Goal: Information Seeking & Learning: Learn about a topic

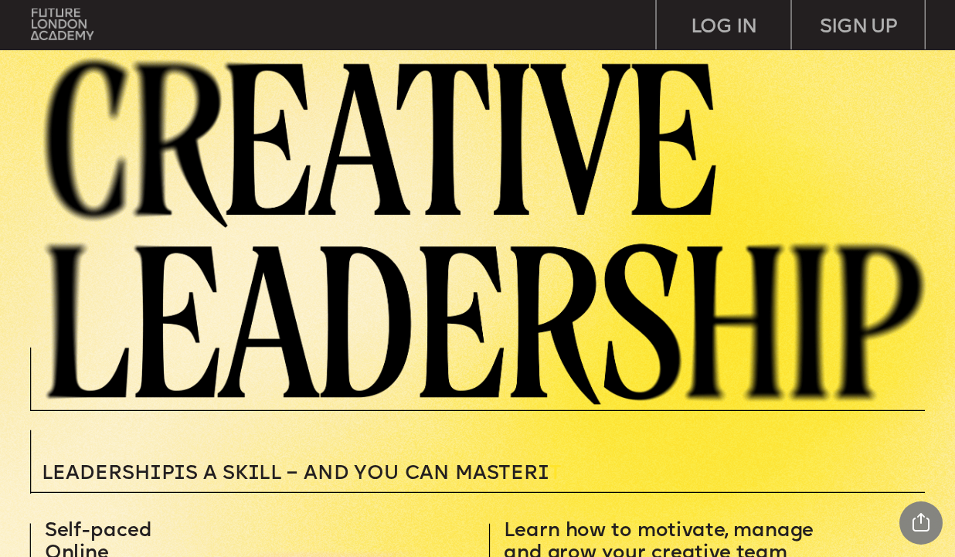
scroll to position [2288, 0]
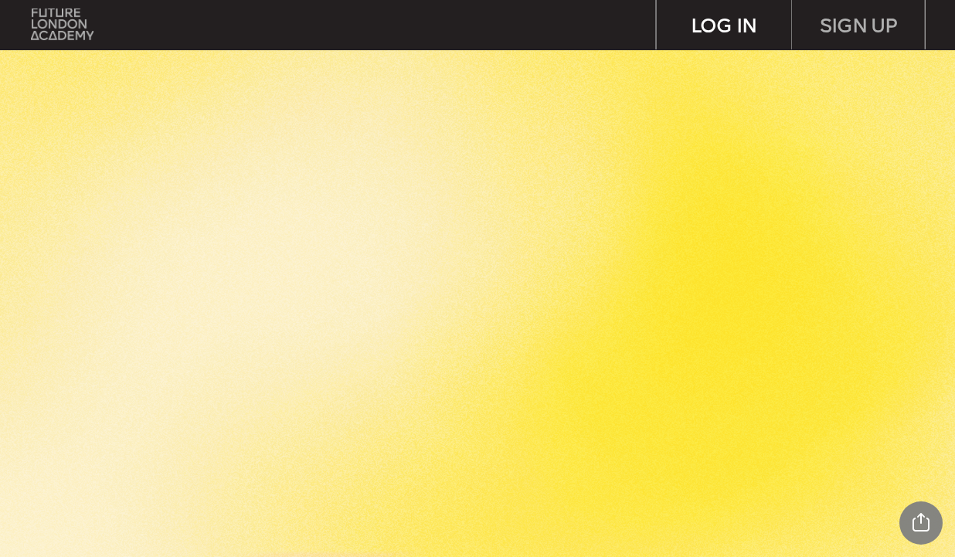
click at [736, 32] on div "LOG IN" at bounding box center [724, 24] width 134 height 49
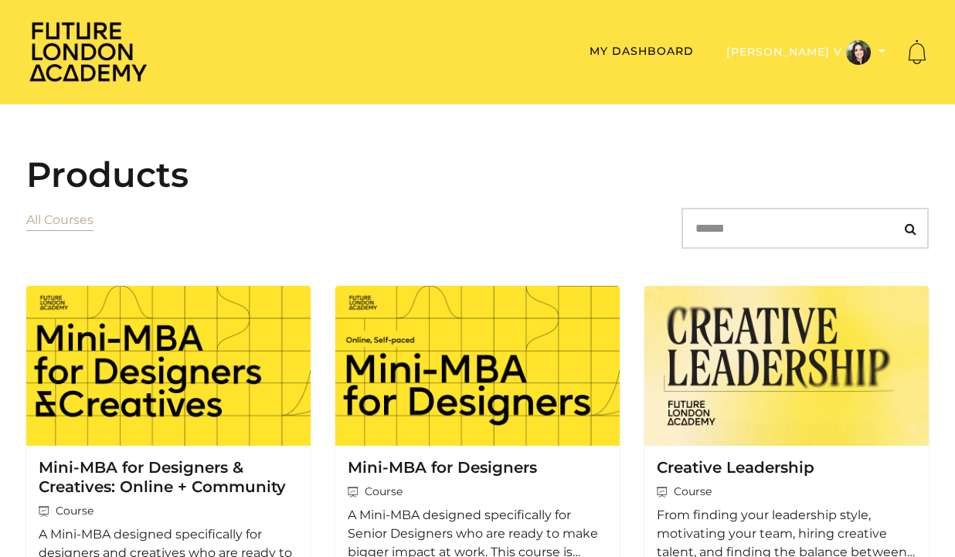
click at [819, 53] on button "Lusine V" at bounding box center [806, 52] width 168 height 26
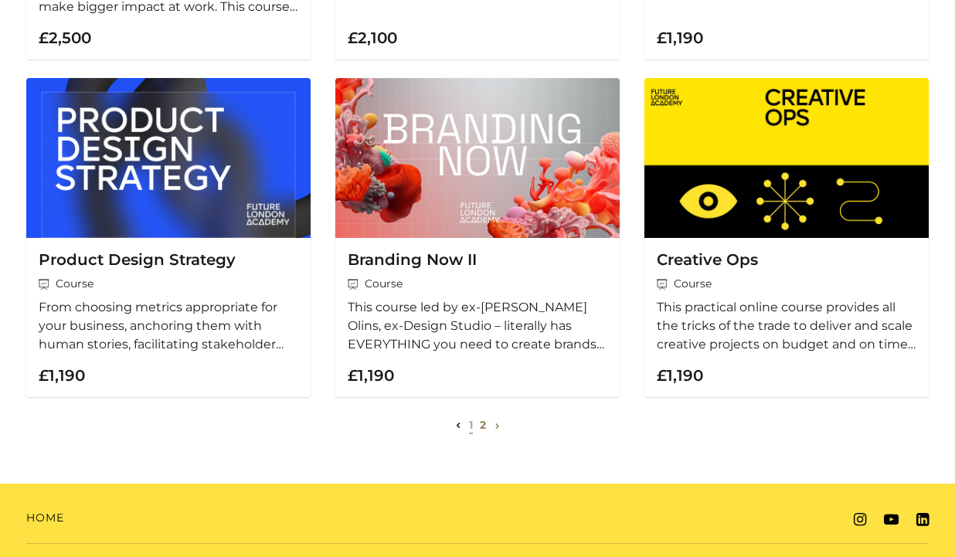
scroll to position [572, 0]
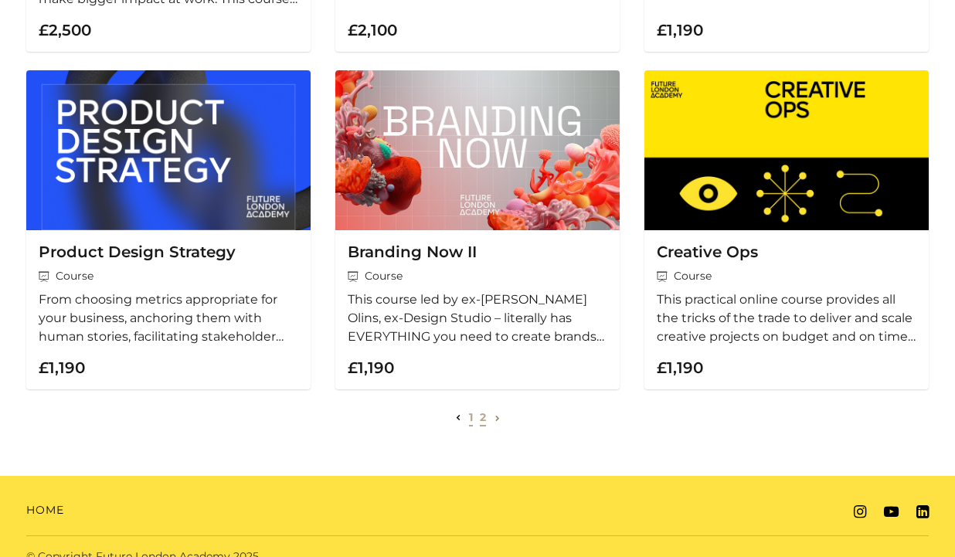
click at [481, 423] on link "2" at bounding box center [483, 417] width 6 height 14
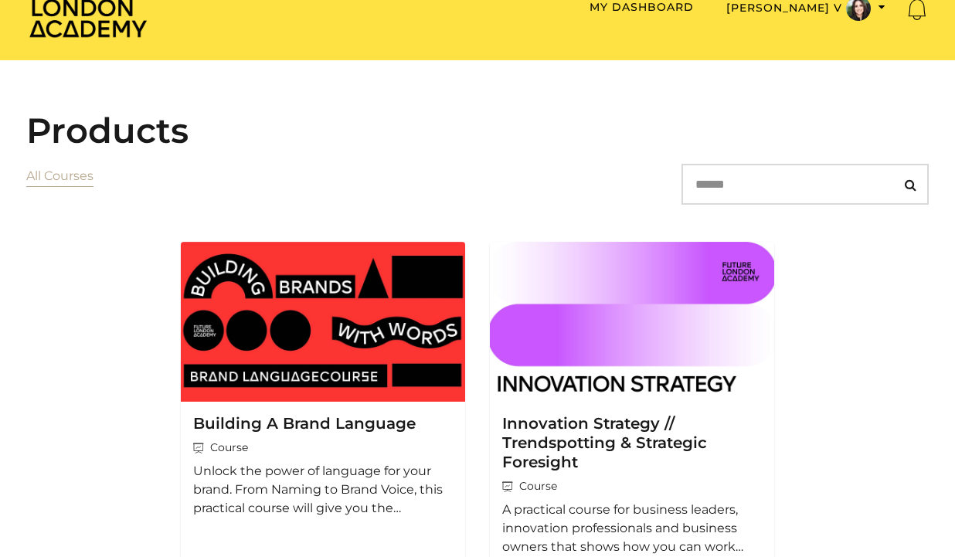
scroll to position [46, 0]
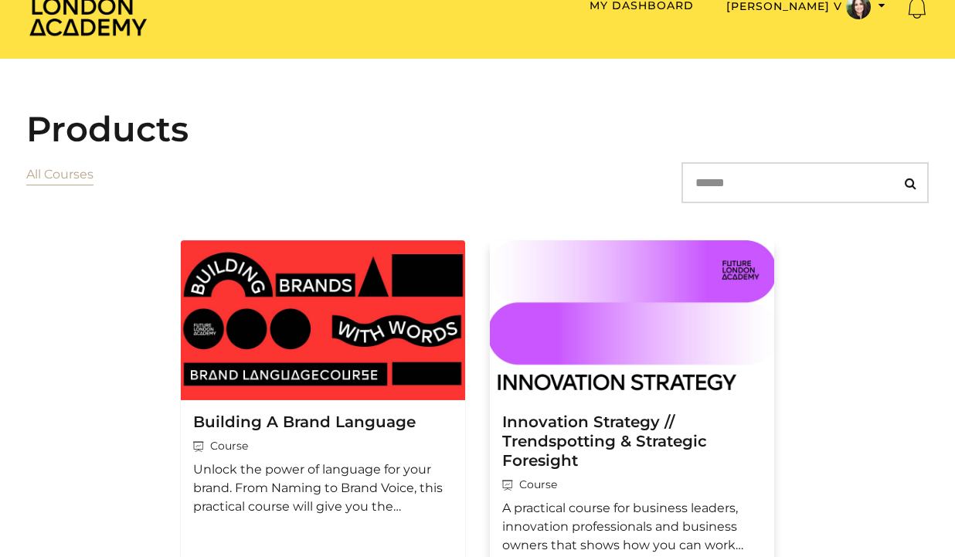
click at [607, 324] on img at bounding box center [632, 320] width 284 height 160
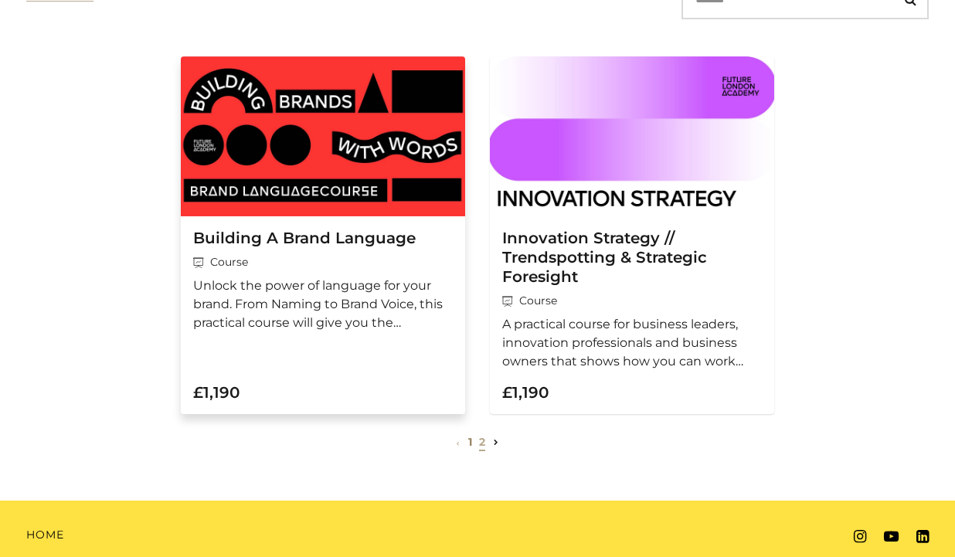
scroll to position [276, 0]
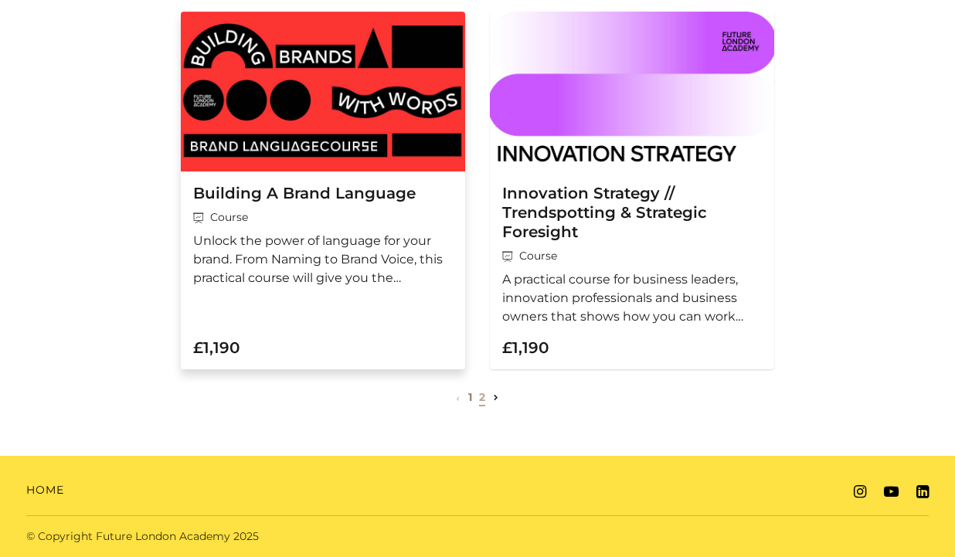
click at [381, 251] on p "Unlock the power of language for your brand. From Naming to Brand Voice, this p…" at bounding box center [323, 260] width 260 height 56
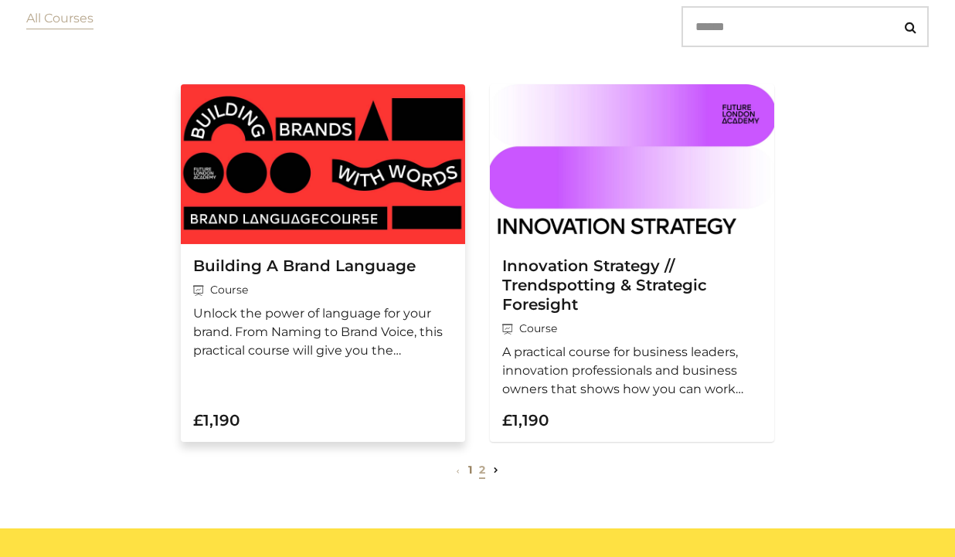
scroll to position [195, 0]
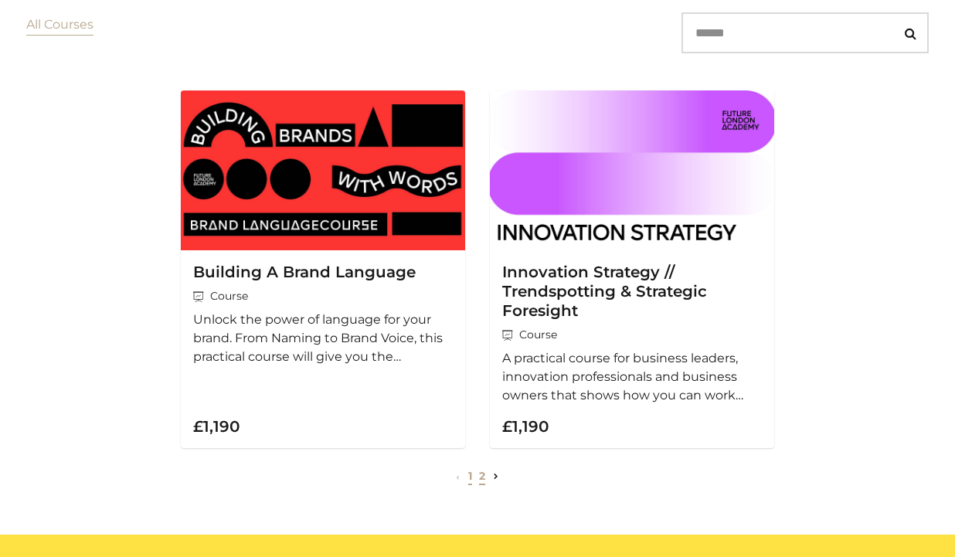
click at [468, 478] on link "1" at bounding box center [470, 476] width 4 height 14
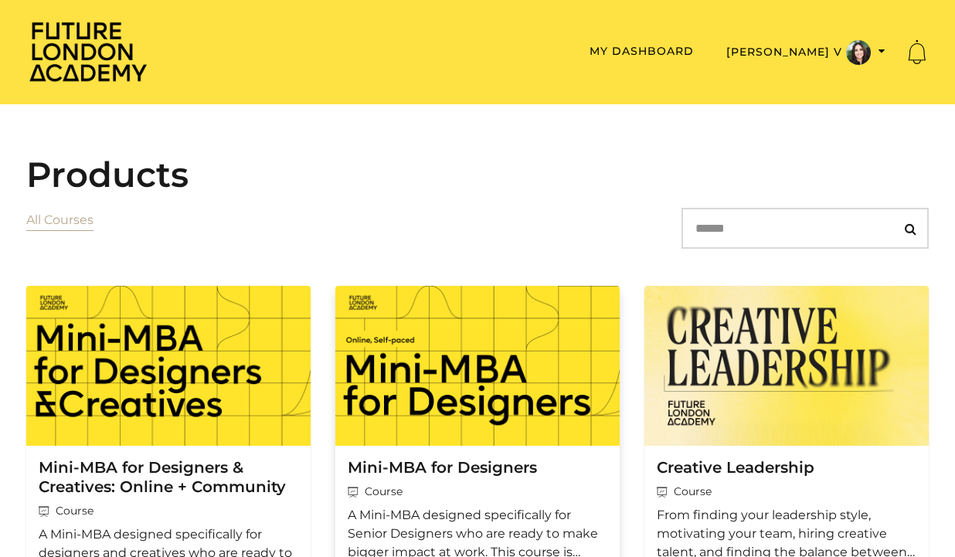
click at [416, 333] on img at bounding box center [477, 366] width 284 height 160
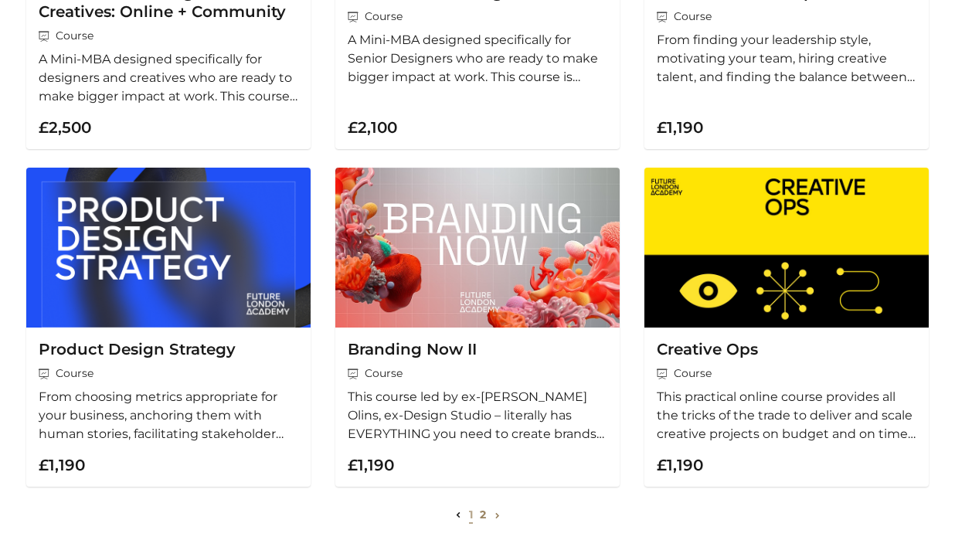
scroll to position [479, 0]
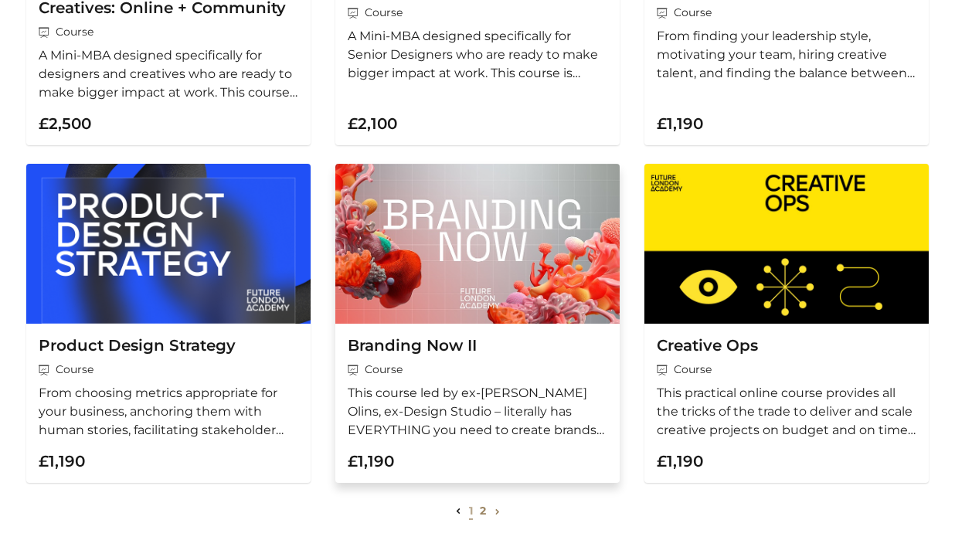
click at [535, 324] on img at bounding box center [477, 244] width 284 height 160
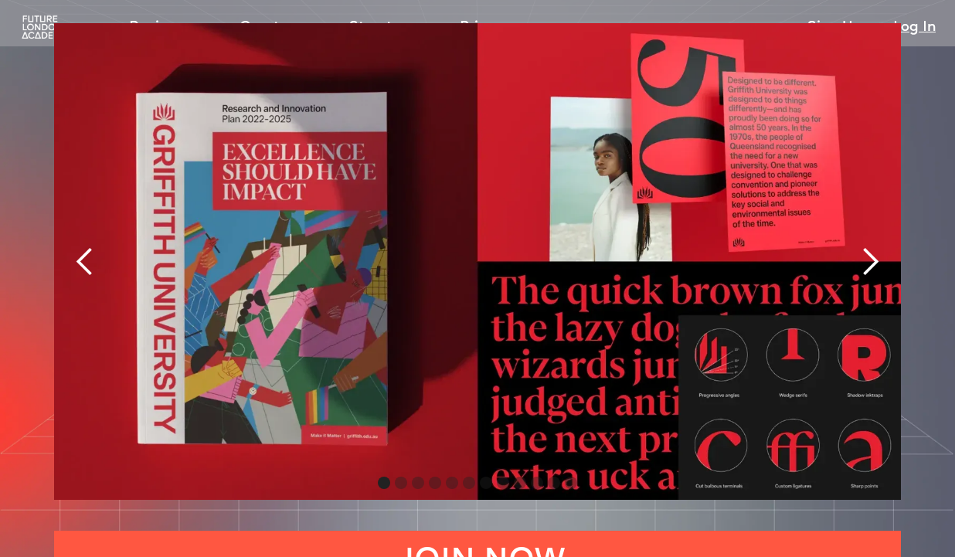
scroll to position [3338, 0]
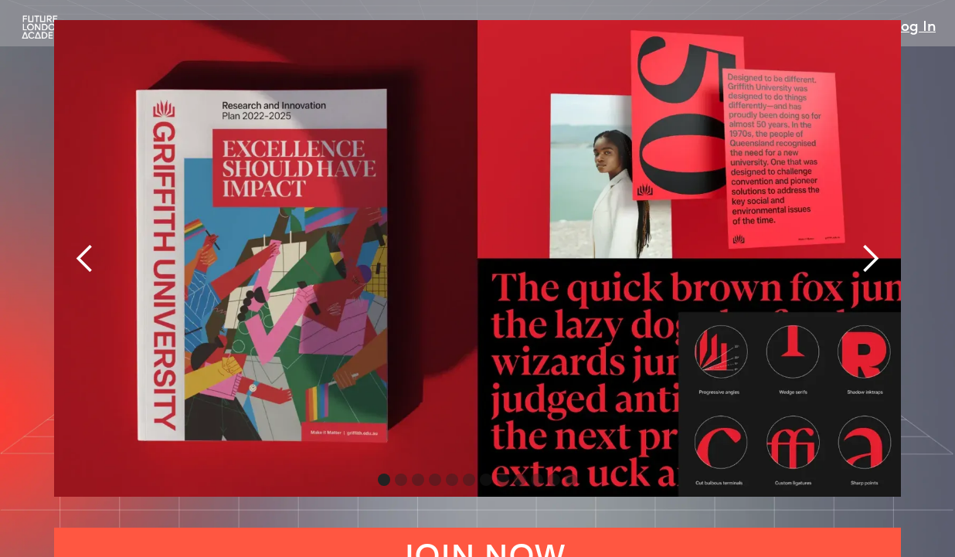
click at [872, 243] on div "next slide" at bounding box center [869, 258] width 31 height 31
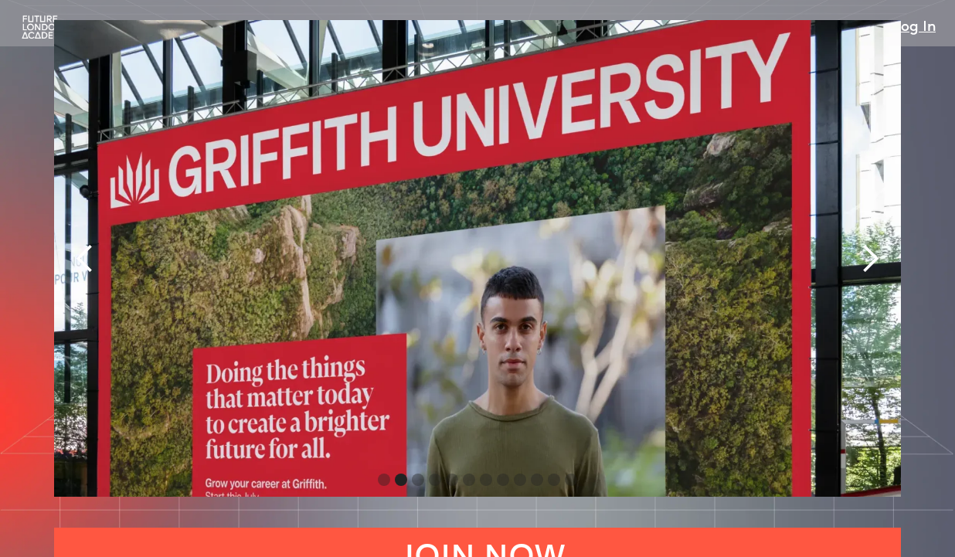
click at [872, 243] on div "next slide" at bounding box center [869, 258] width 31 height 31
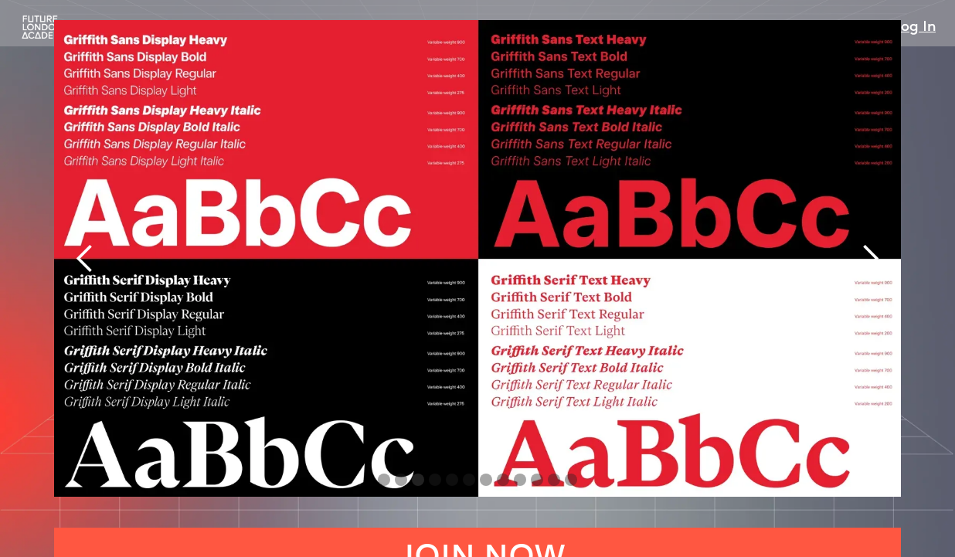
click at [872, 243] on div "next slide" at bounding box center [869, 258] width 31 height 31
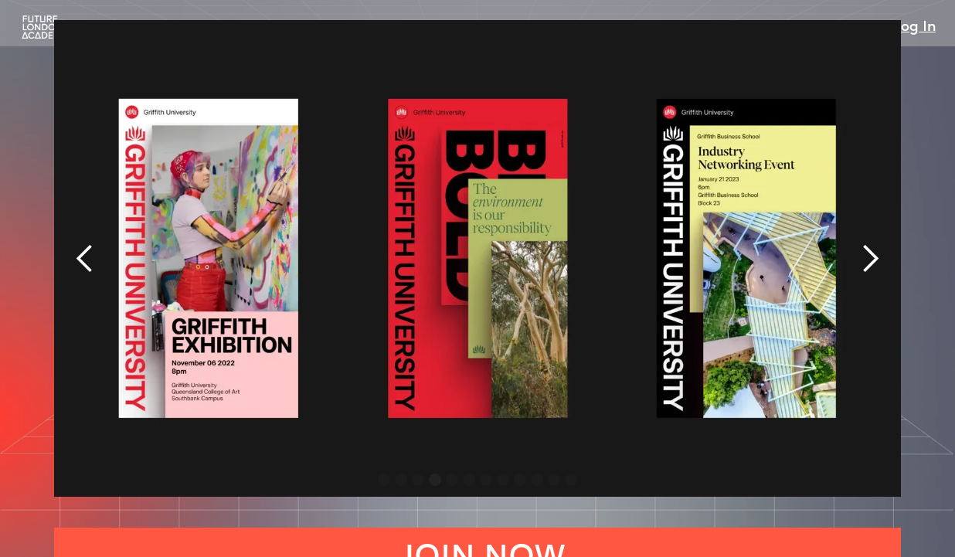
click at [872, 243] on div "next slide" at bounding box center [869, 258] width 31 height 31
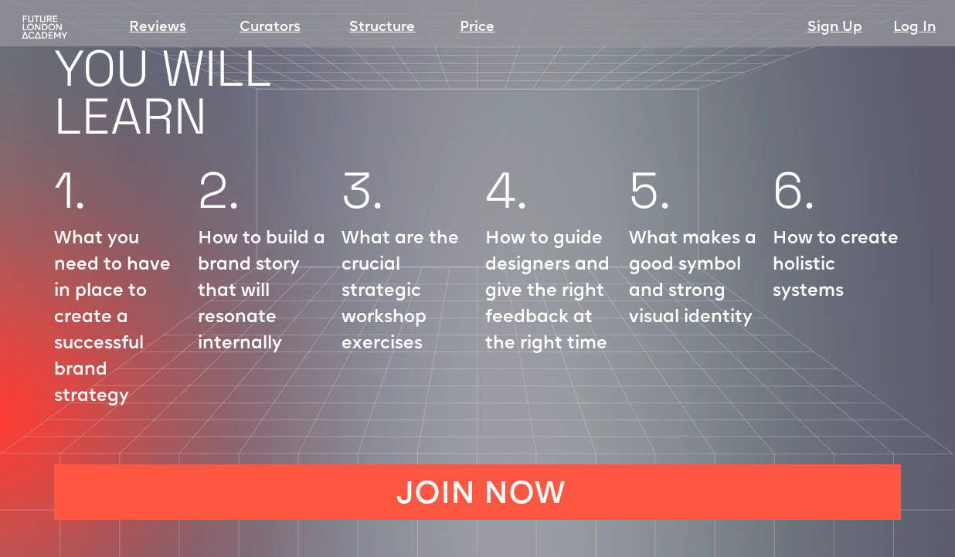
scroll to position [1511, 0]
